Goal: Information Seeking & Learning: Check status

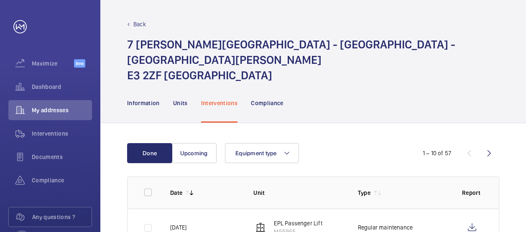
scroll to position [16, 0]
click at [38, 107] on span "My addresses" at bounding box center [62, 110] width 60 height 8
click at [133, 21] on p "Back" at bounding box center [139, 24] width 13 height 8
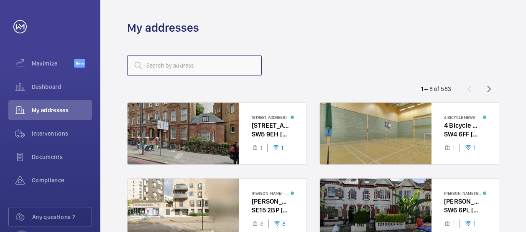
click at [182, 66] on input "text" at bounding box center [194, 65] width 135 height 21
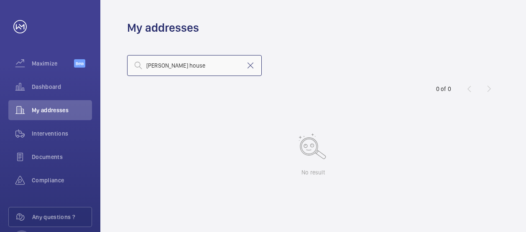
type input "[PERSON_NAME] house"
click at [21, 26] on link at bounding box center [19, 26] width 13 height 13
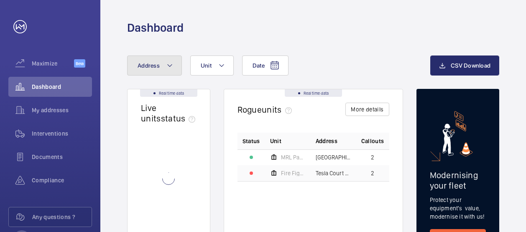
click at [161, 64] on button "Address" at bounding box center [154, 66] width 55 height 20
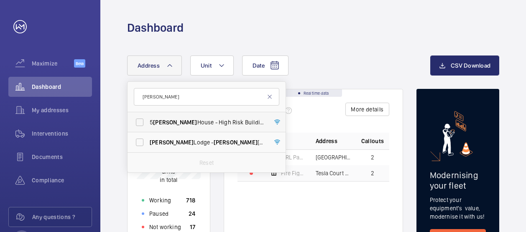
type input "[PERSON_NAME]"
click at [181, 121] on span "[STREET_ADDRESS][PERSON_NAME][PERSON_NAME]" at bounding box center [207, 122] width 115 height 8
click at [148, 121] on input "[STREET_ADDRESS][PERSON_NAME][PERSON_NAME]" at bounding box center [139, 122] width 17 height 17
checkbox input "true"
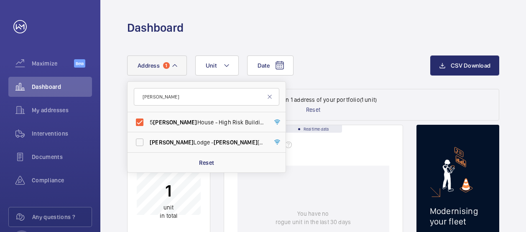
click at [329, 66] on div "Date Address 1 [PERSON_NAME] [STREET_ADDRESS][PERSON_NAME][PERSON_NAME][PERSON_…" at bounding box center [278, 66] width 303 height 20
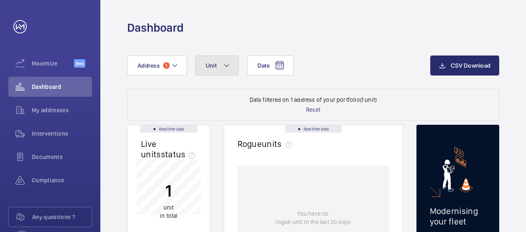
click at [211, 63] on span "Unit" at bounding box center [211, 65] width 11 height 7
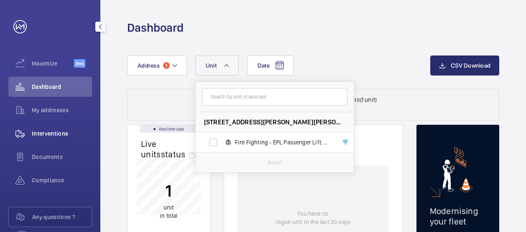
click at [62, 134] on span "Interventions" at bounding box center [62, 134] width 60 height 8
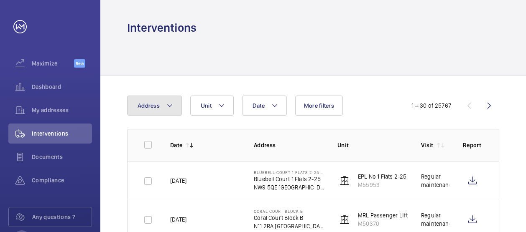
click at [174, 112] on button "Address" at bounding box center [154, 106] width 55 height 20
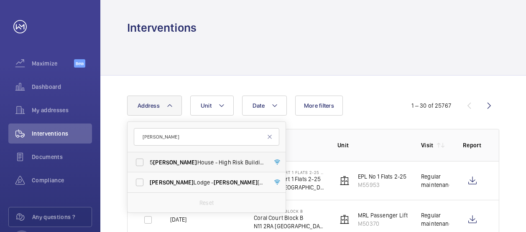
type input "[PERSON_NAME]"
click at [201, 157] on label "[STREET_ADDRESS][PERSON_NAME][PERSON_NAME]" at bounding box center [199, 163] width 145 height 20
click at [148, 157] on input "[STREET_ADDRESS][PERSON_NAME][PERSON_NAME]" at bounding box center [139, 162] width 17 height 17
checkbox input "true"
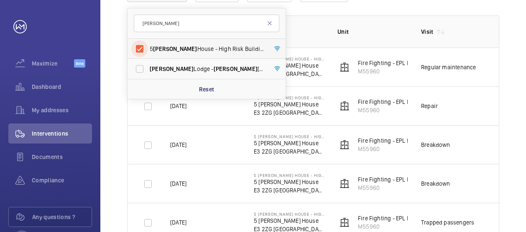
scroll to position [115, 0]
click at [364, 36] on th "Unit" at bounding box center [366, 31] width 84 height 32
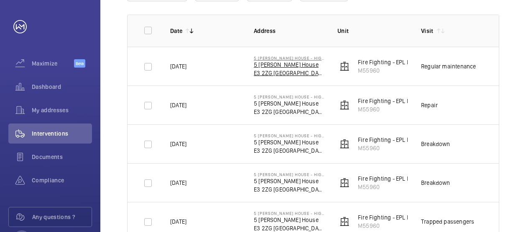
scroll to position [0, 0]
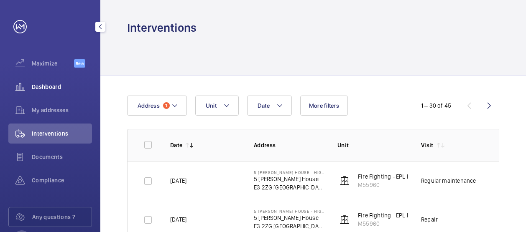
click at [45, 84] on span "Dashboard" at bounding box center [62, 87] width 60 height 8
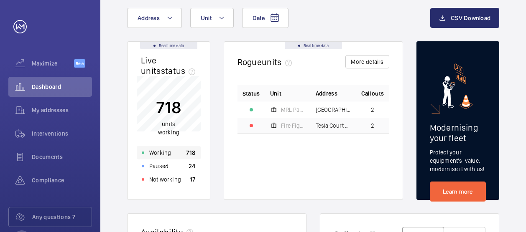
scroll to position [52, 0]
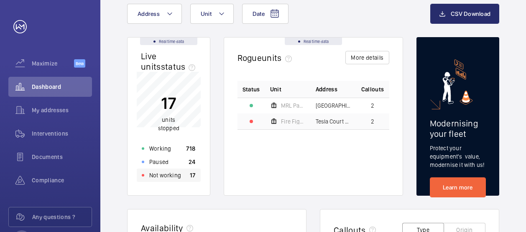
click at [167, 173] on p "Not working" at bounding box center [165, 175] width 32 height 8
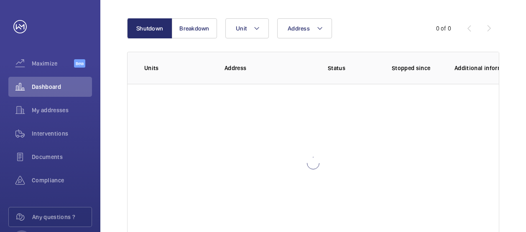
scroll to position [94, 0]
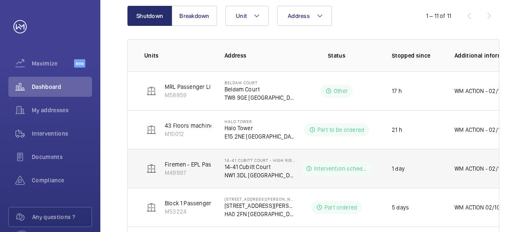
scroll to position [112, 0]
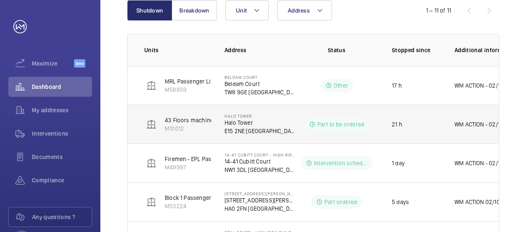
click at [242, 122] on p "Halo Tower" at bounding box center [259, 123] width 70 height 8
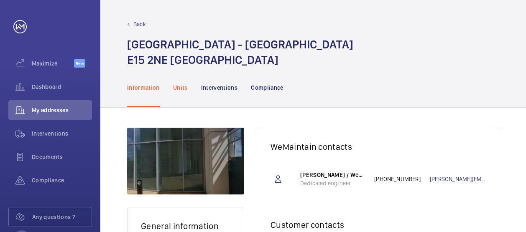
click at [181, 85] on p "Units" at bounding box center [180, 88] width 15 height 8
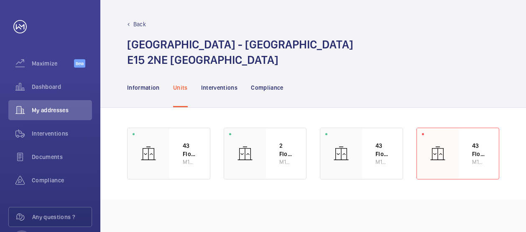
click at [140, 26] on p "Back" at bounding box center [139, 24] width 13 height 8
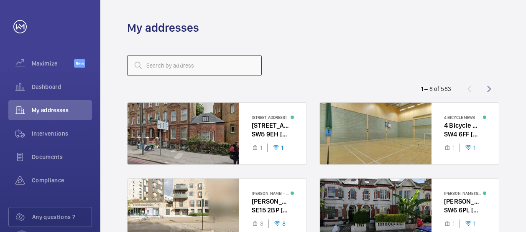
click at [177, 66] on input "text" at bounding box center [194, 65] width 135 height 21
type input "u"
click at [64, 107] on span "My addresses" at bounding box center [62, 110] width 60 height 8
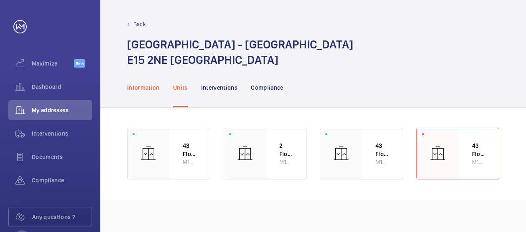
click at [154, 82] on div "Information" at bounding box center [143, 88] width 33 height 40
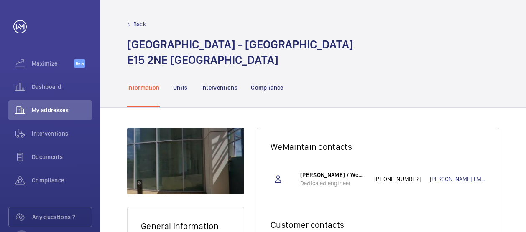
click at [141, 21] on p "Back" at bounding box center [139, 24] width 13 height 8
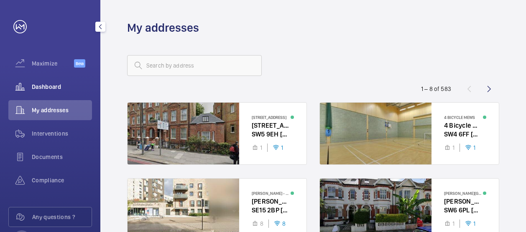
click at [41, 84] on span "Dashboard" at bounding box center [62, 87] width 60 height 8
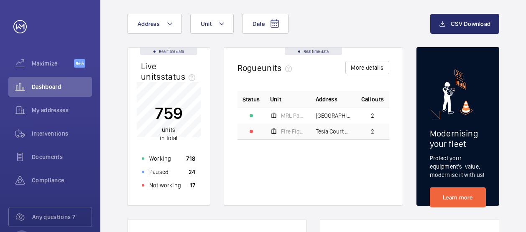
scroll to position [43, 0]
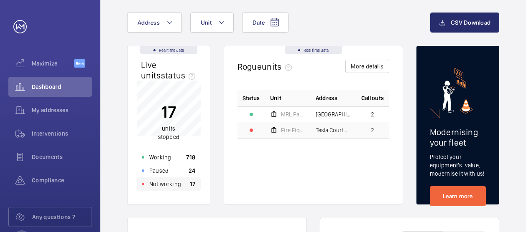
click at [192, 186] on p "17" at bounding box center [193, 184] width 6 height 8
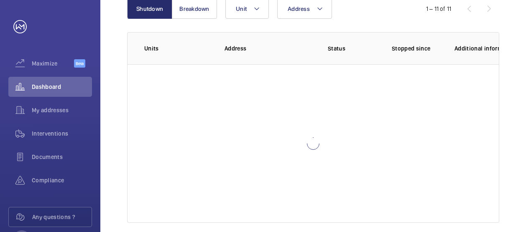
scroll to position [117, 0]
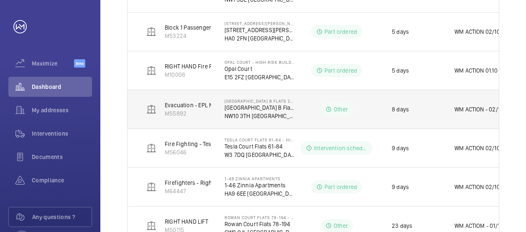
scroll to position [282, 0]
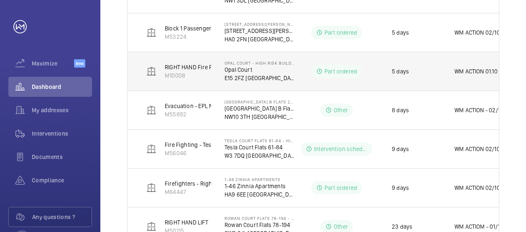
click at [237, 71] on p "Opal Court" at bounding box center [259, 70] width 70 height 8
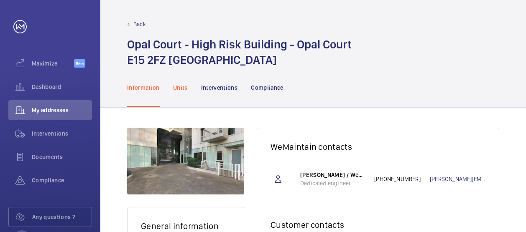
click at [184, 85] on p "Units" at bounding box center [180, 88] width 15 height 8
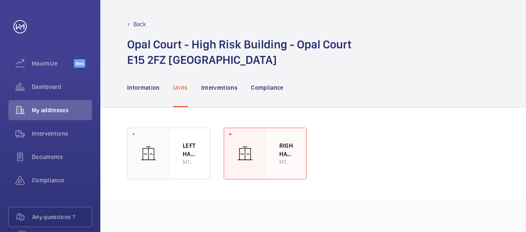
click at [283, 148] on p "RIGHT HAND Fire Fighting Lift 11 Floors Machine Roomless" at bounding box center [286, 150] width 14 height 16
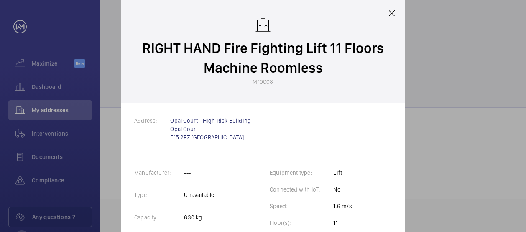
click at [389, 13] on mat-icon at bounding box center [392, 13] width 10 height 10
